Goal: Information Seeking & Learning: Learn about a topic

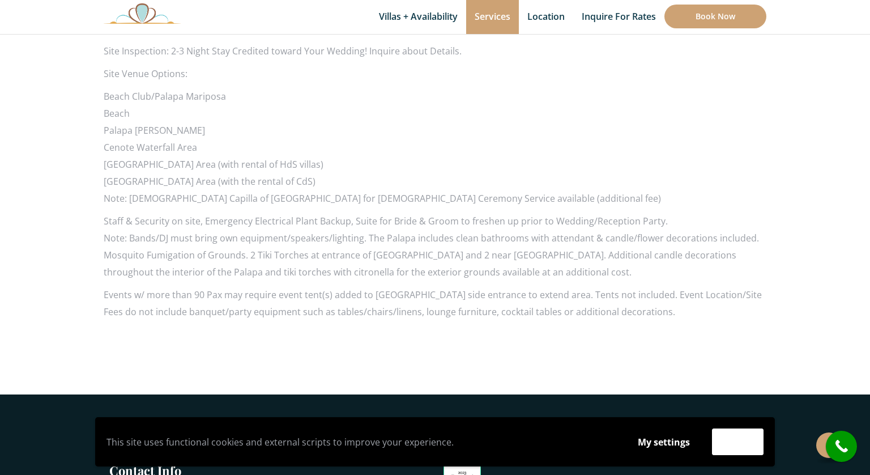
scroll to position [1437, 0]
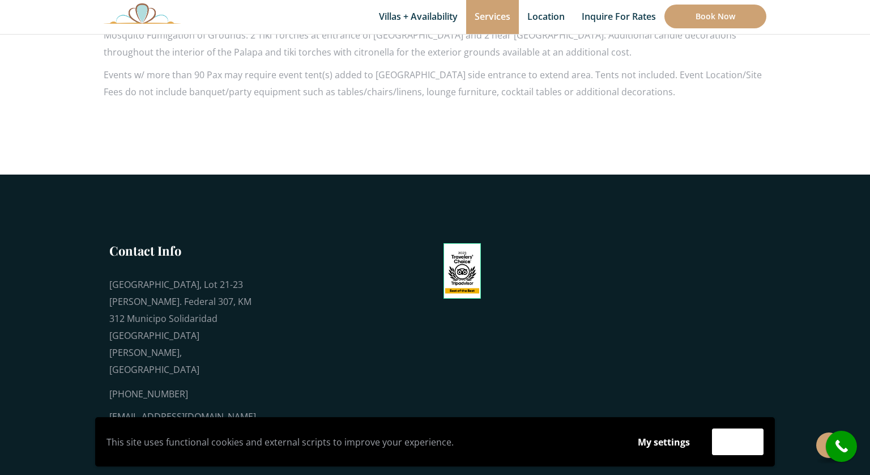
click at [199, 408] on div "[EMAIL_ADDRESS][DOMAIN_NAME]" at bounding box center [182, 416] width 147 height 17
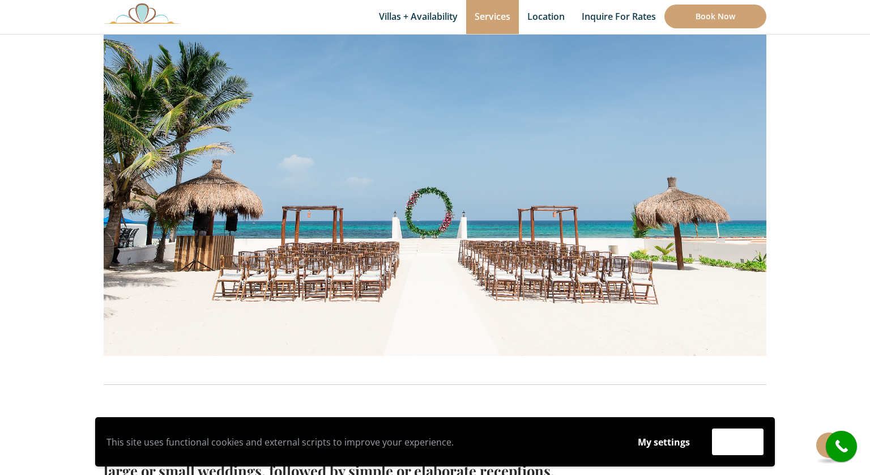
scroll to position [0, 0]
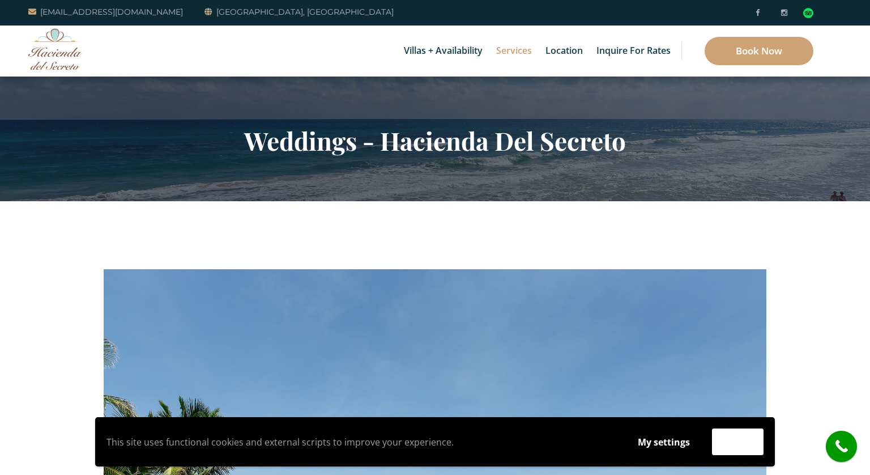
click at [435, 138] on h2 "Weddings - Hacienda Del Secreto" at bounding box center [435, 140] width 663 height 29
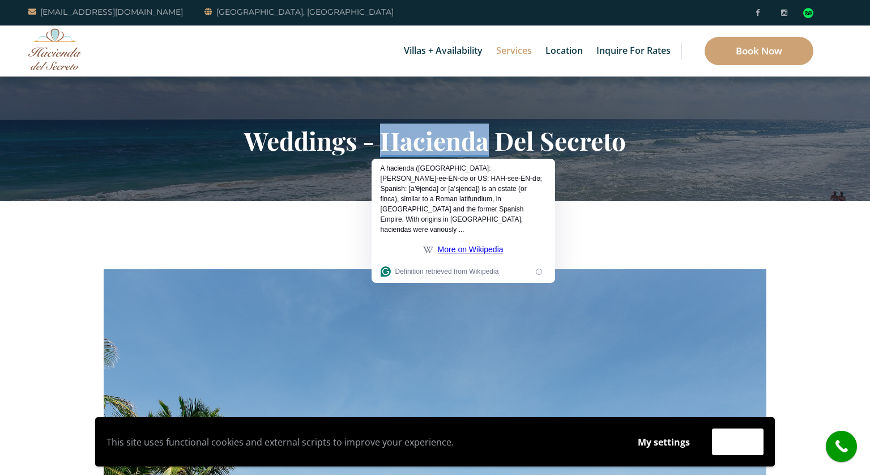
click at [435, 138] on h2 "Weddings - Hacienda Del Secreto" at bounding box center [435, 140] width 663 height 29
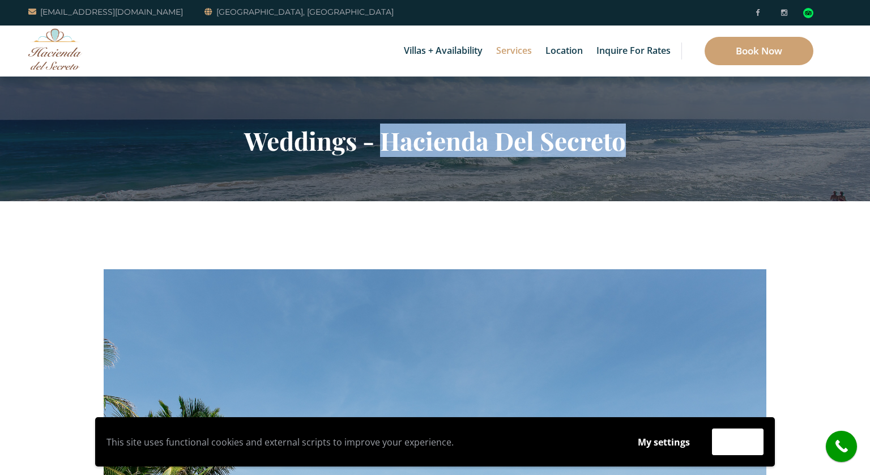
drag, startPoint x: 388, startPoint y: 137, endPoint x: 652, endPoint y: 138, distance: 264.0
click at [652, 138] on h2 "Weddings - Hacienda Del Secreto" at bounding box center [435, 140] width 663 height 29
copy h2 "Hacienda Del Secreto"
